Goal: Task Accomplishment & Management: Manage account settings

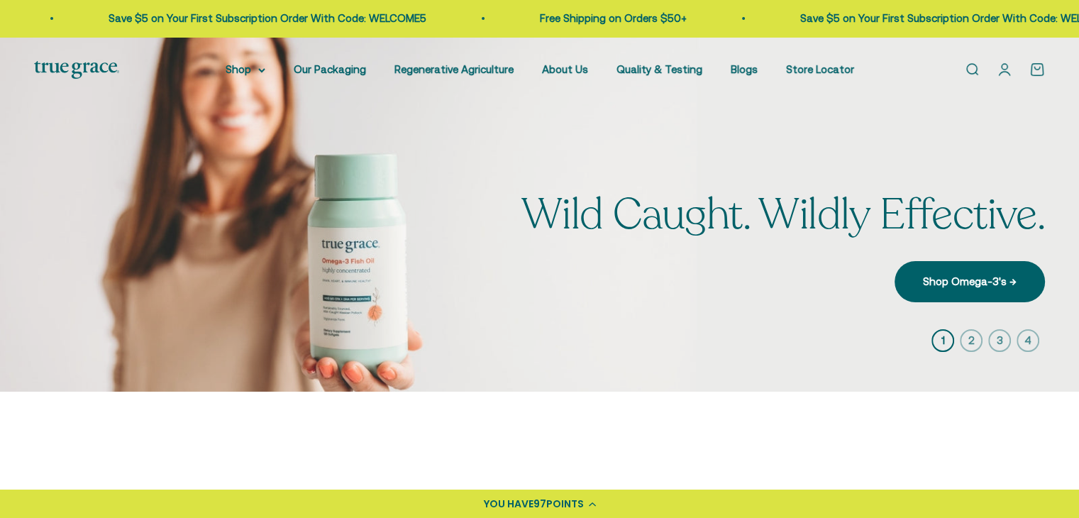
click at [1004, 72] on link "Open account page" at bounding box center [1005, 70] width 16 height 16
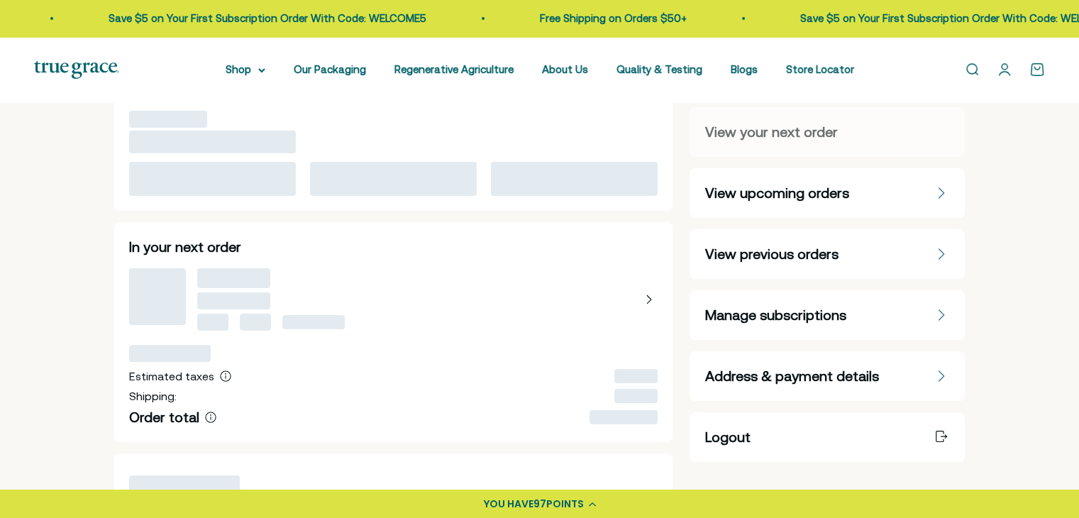
scroll to position [43, 0]
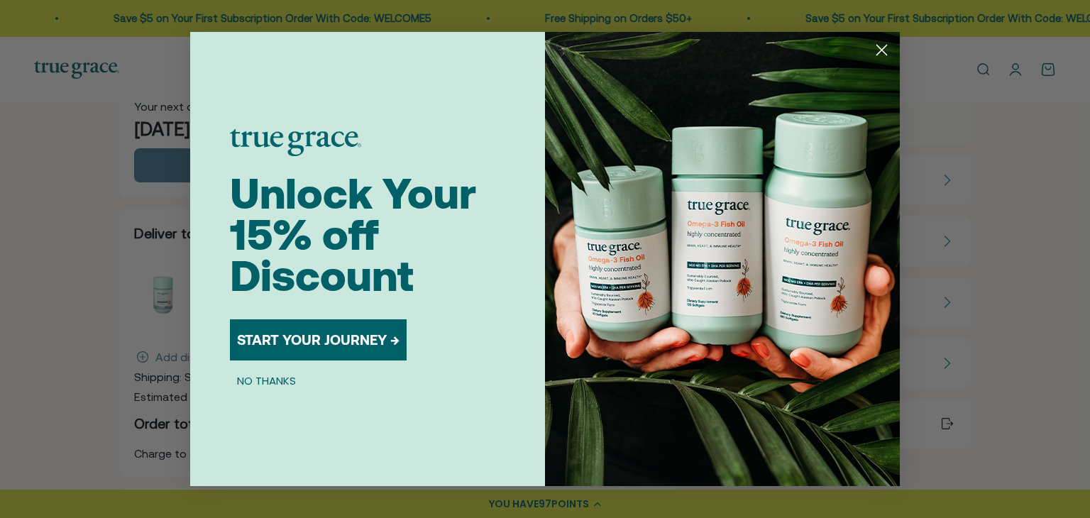
click at [879, 43] on circle "Close dialog" at bounding box center [881, 49] width 23 height 23
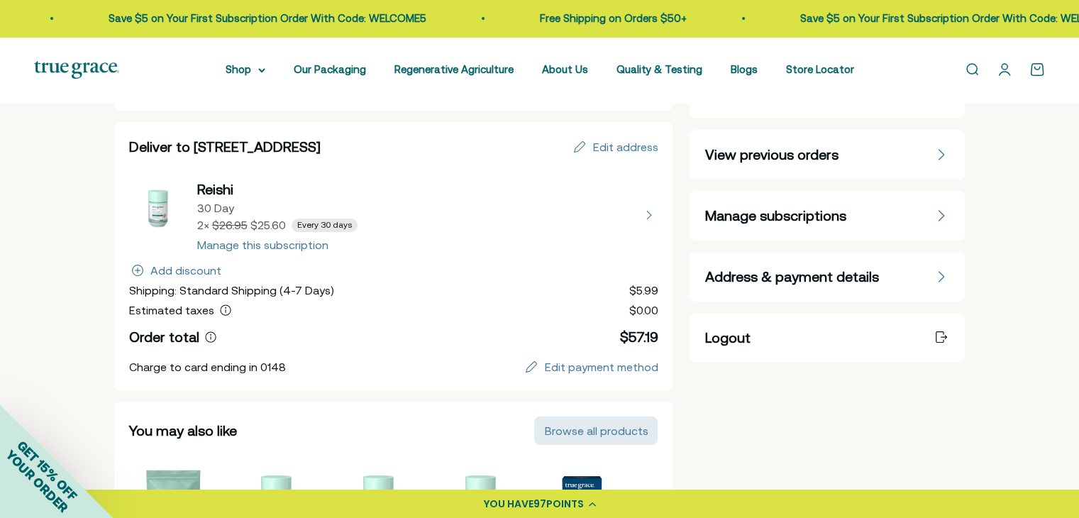
scroll to position [126, 0]
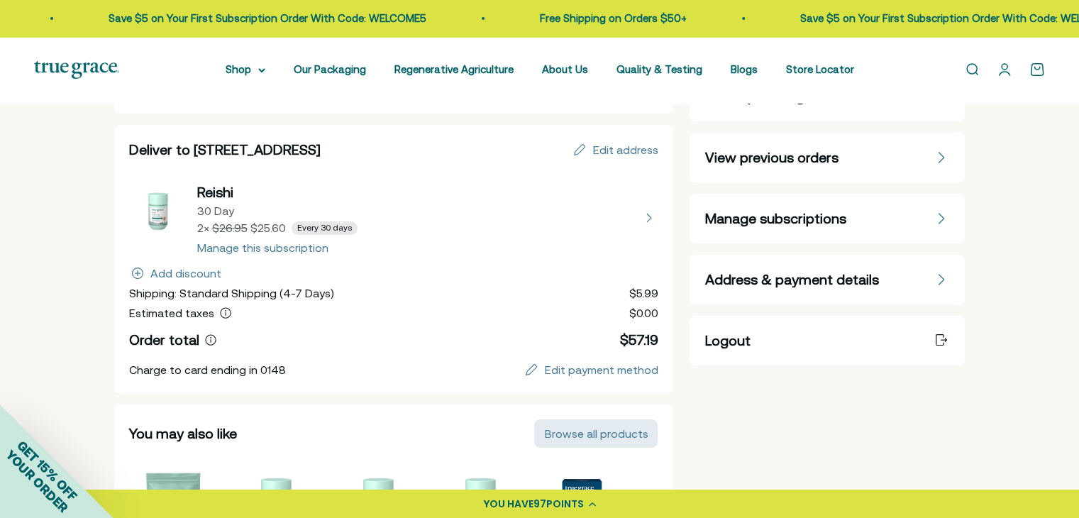
click at [844, 213] on span "Manage subscriptions" at bounding box center [774, 219] width 141 height 20
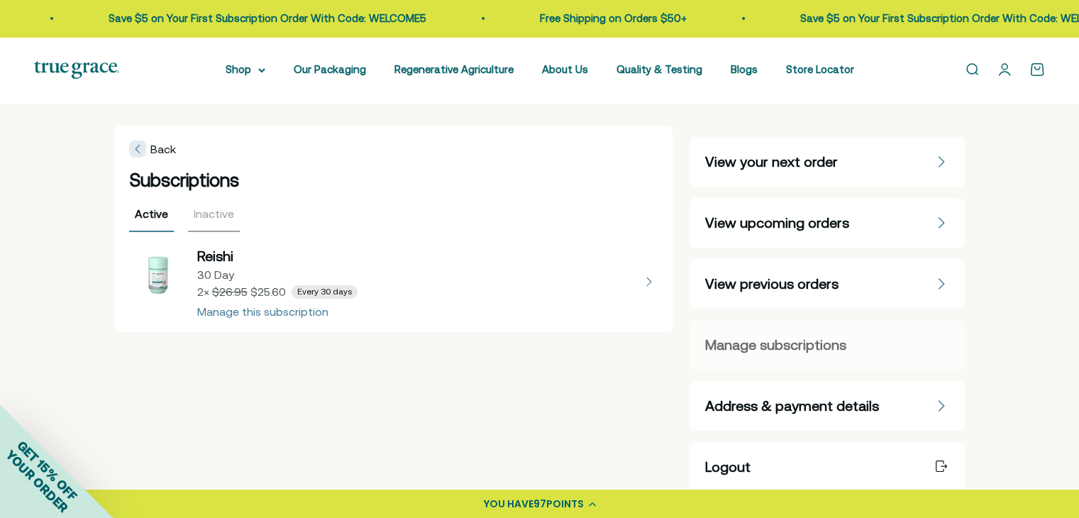
click at [636, 282] on button "view details about Reishi 30 Day 2 × $25.60 Every 30 days" at bounding box center [393, 281] width 529 height 71
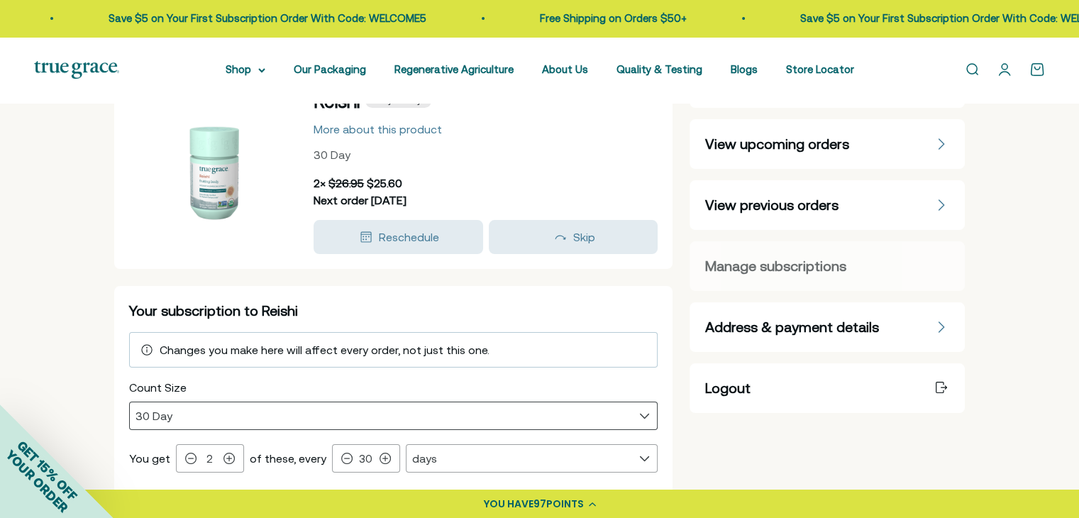
scroll to position [82, 0]
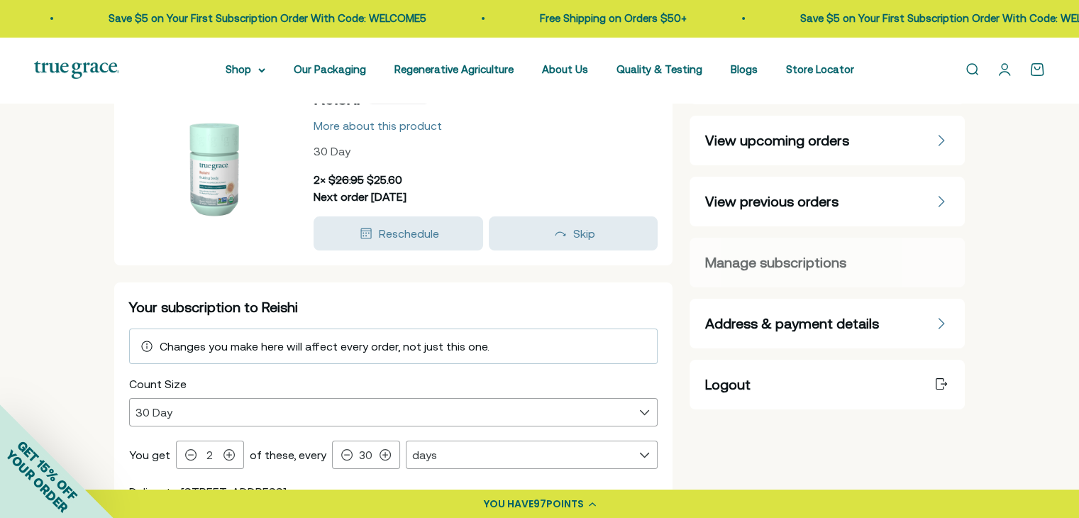
click at [422, 348] on span "Changes you make here will affect every order, not just this one." at bounding box center [325, 346] width 330 height 13
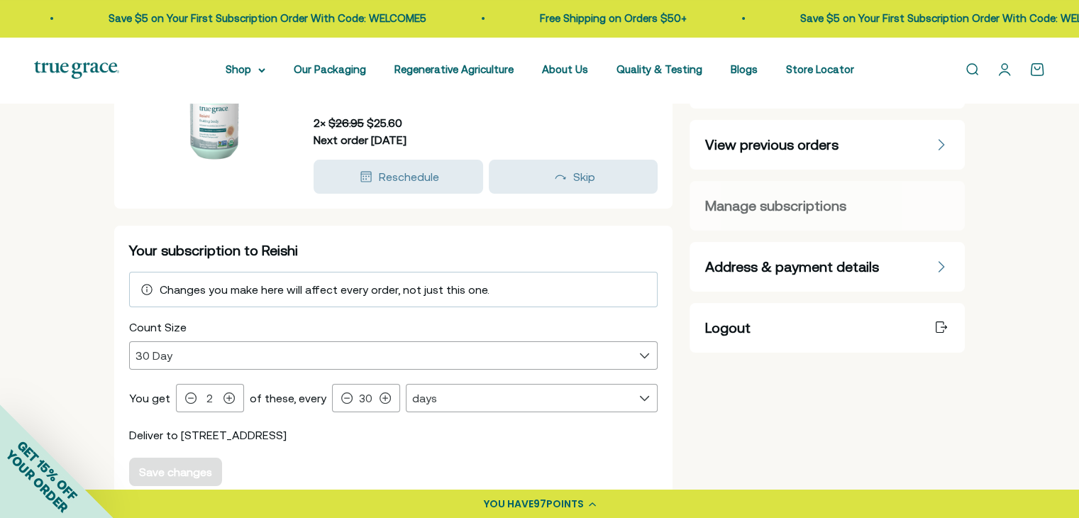
scroll to position [158, 0]
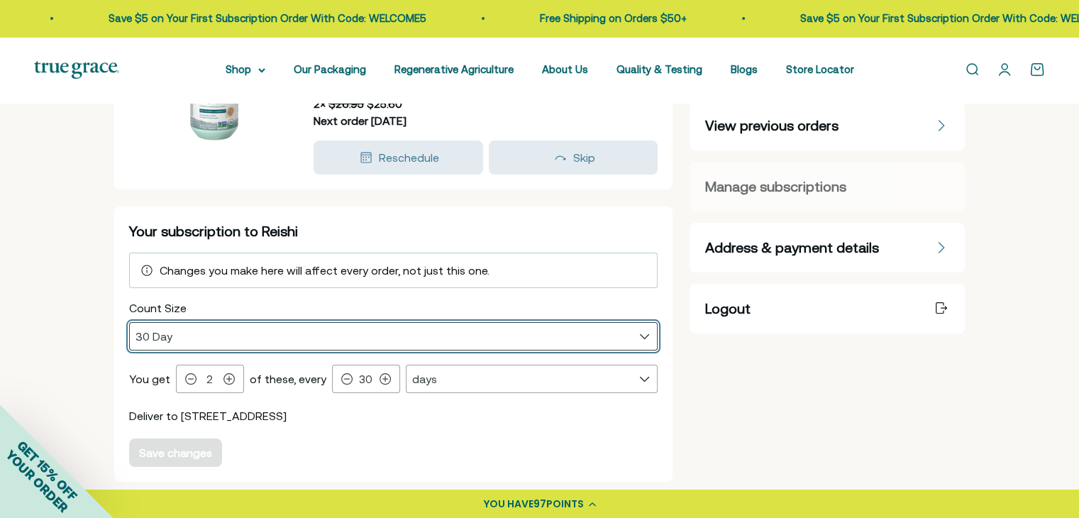
click at [426, 336] on select "30 Day" at bounding box center [394, 336] width 528 height 27
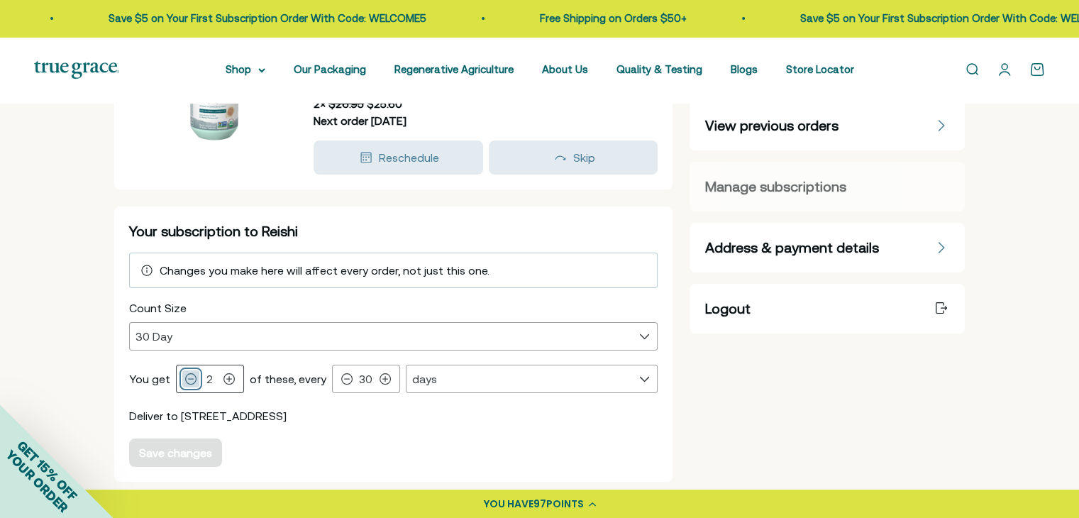
click at [191, 375] on icon at bounding box center [190, 378] width 11 height 11
type input "1"
click at [191, 375] on icon at bounding box center [190, 378] width 11 height 11
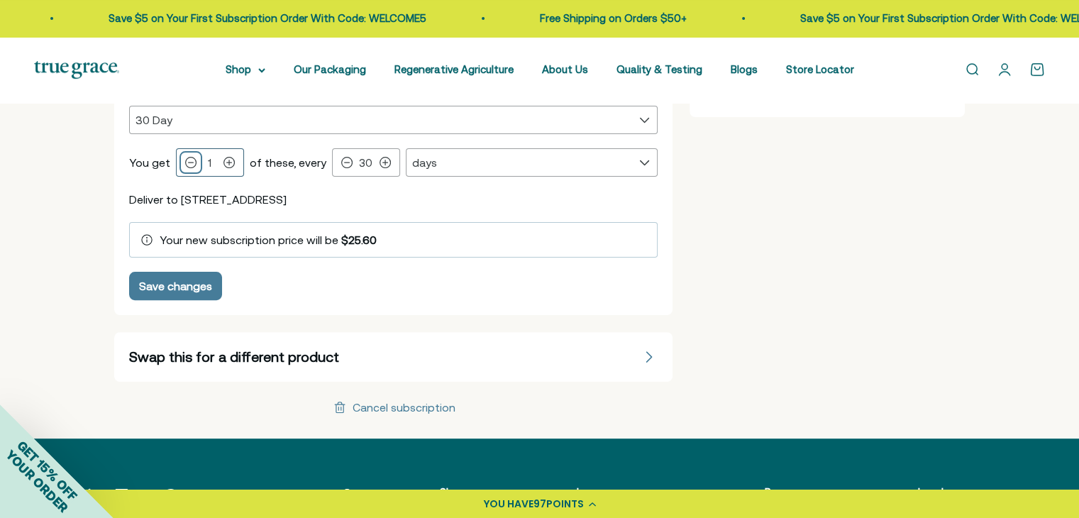
scroll to position [377, 0]
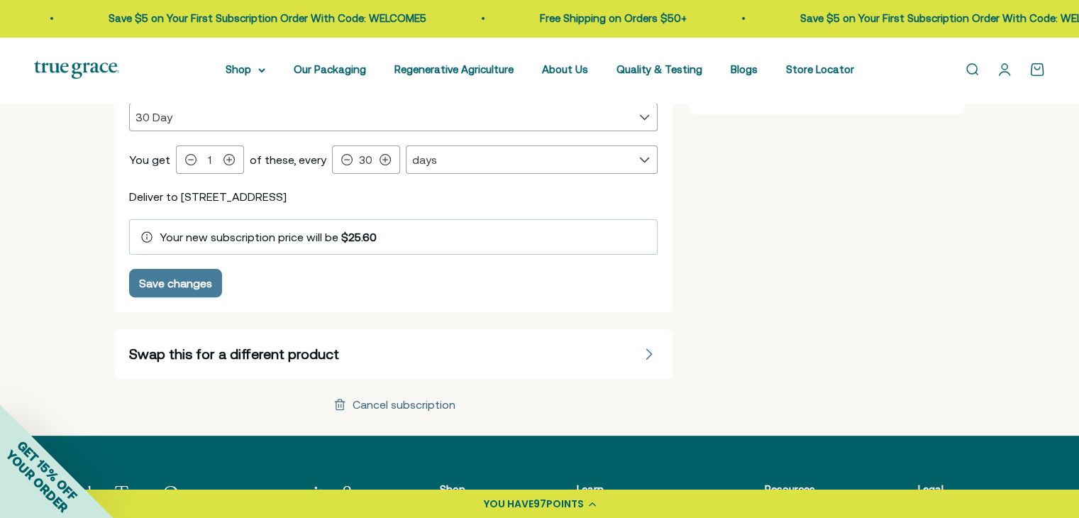
click at [406, 399] on div "Cancel subscription" at bounding box center [404, 404] width 103 height 11
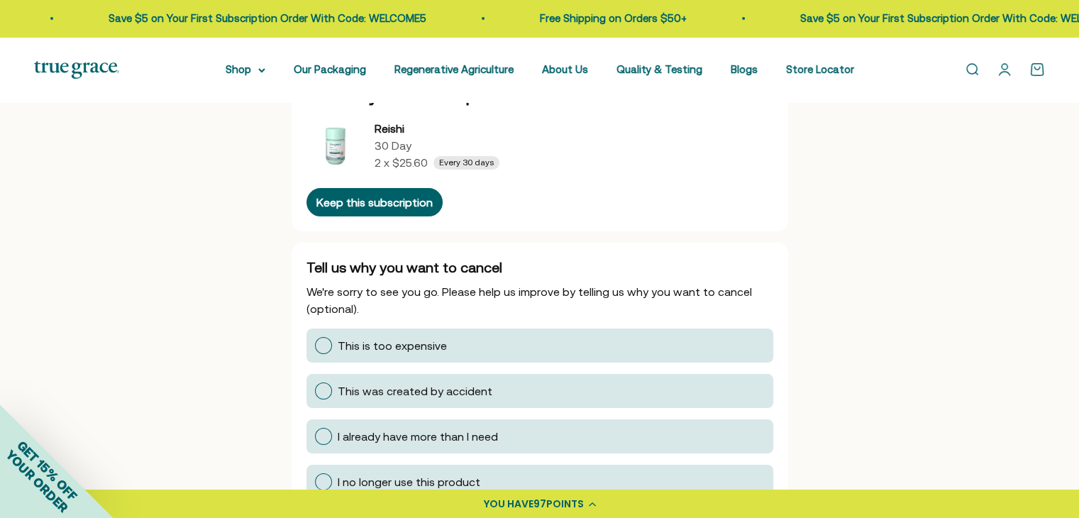
scroll to position [85, 0]
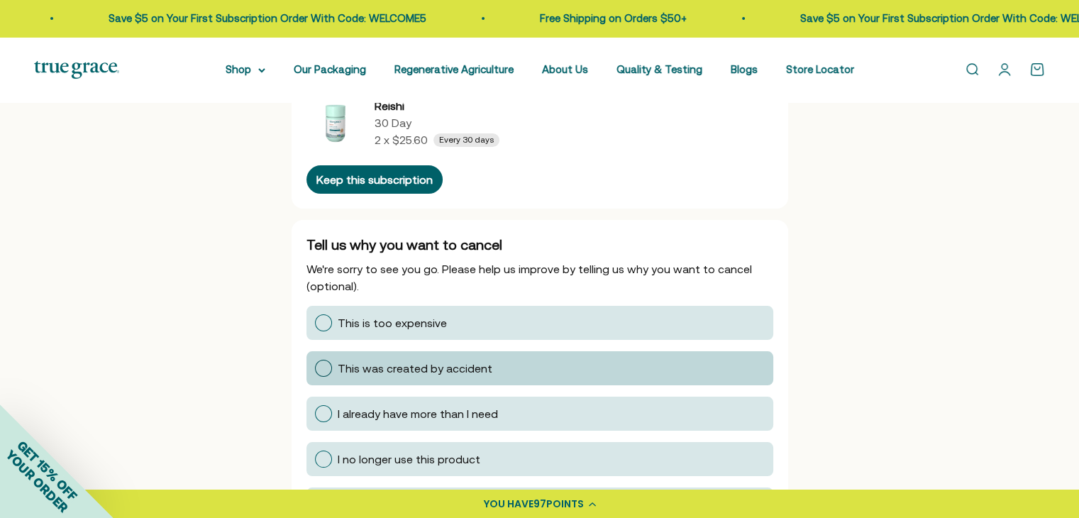
click at [321, 369] on div at bounding box center [323, 368] width 17 height 17
click at [314, 368] on input "This was created by accident" at bounding box center [314, 368] width 0 height 0
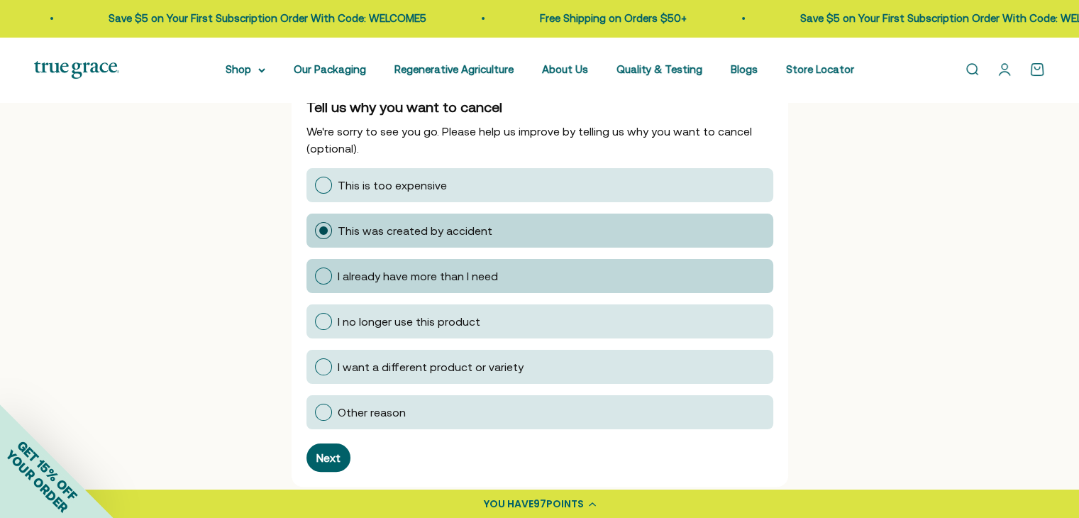
scroll to position [250, 0]
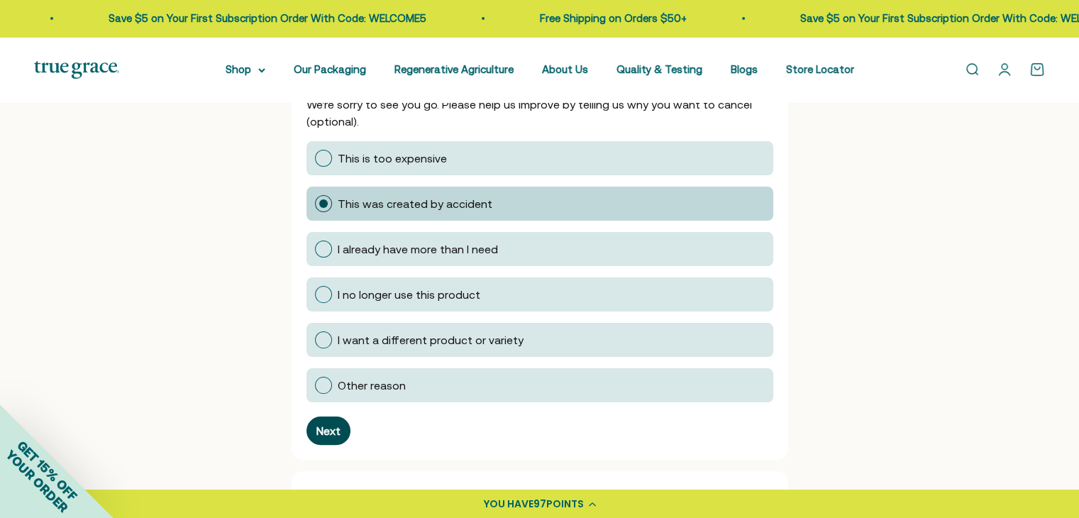
click at [326, 425] on div "Next" at bounding box center [328, 430] width 24 height 11
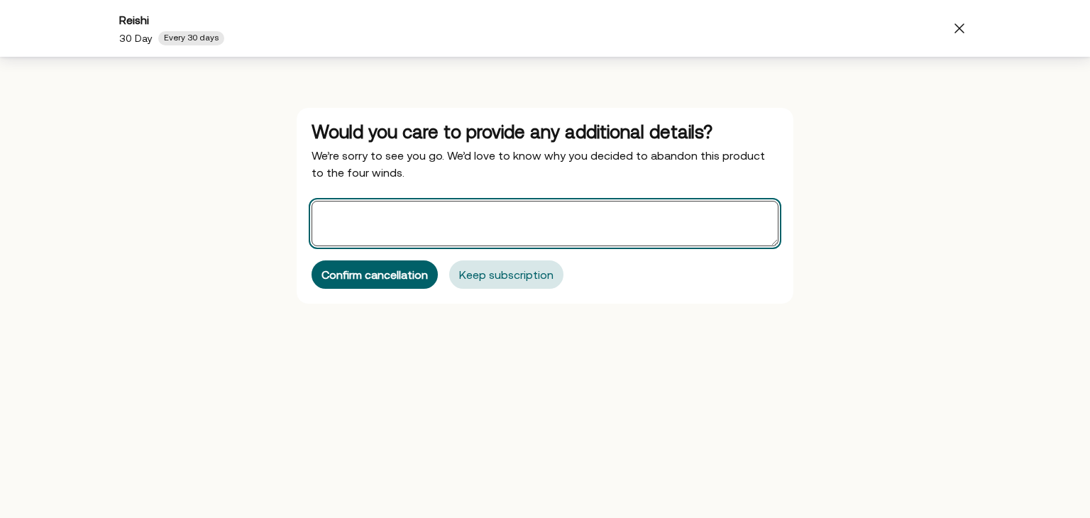
click at [353, 225] on textarea "Offers" at bounding box center [544, 223] width 467 height 45
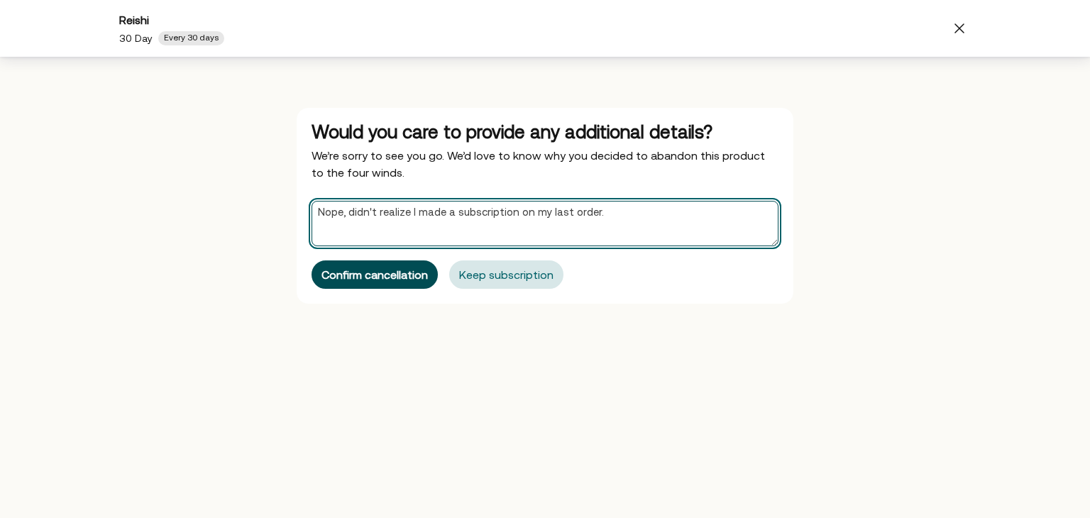
type textarea "Nope, didn't realize I made a subscription on my last order."
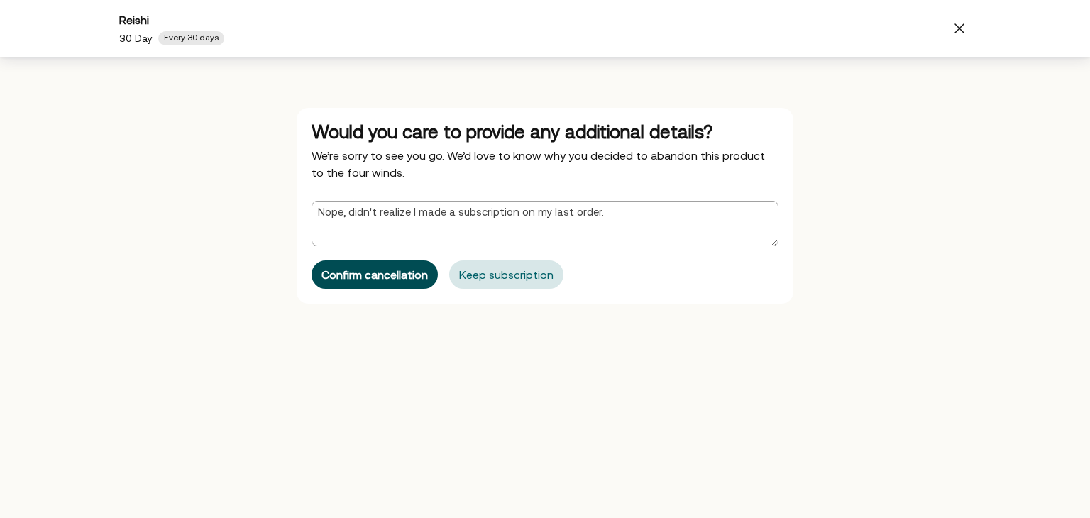
click at [350, 284] on button "Confirm cancellation" at bounding box center [374, 274] width 126 height 28
